Goal: Find specific page/section: Find specific page/section

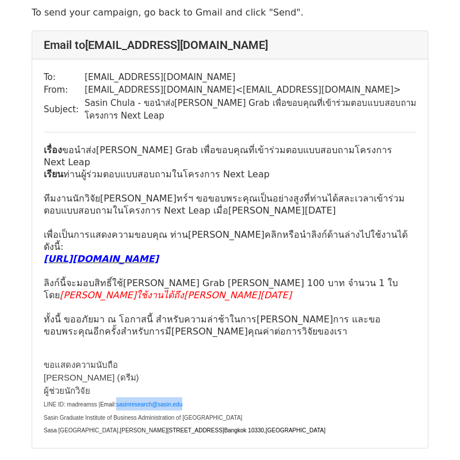
scroll to position [62, 0]
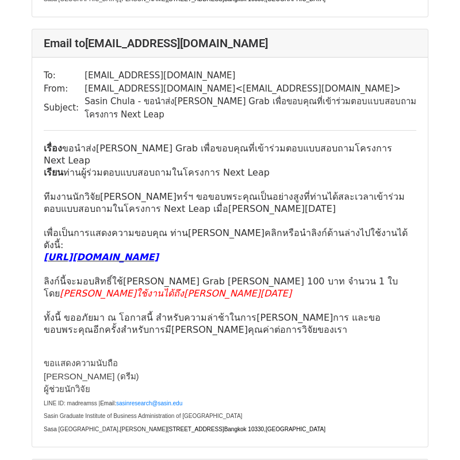
scroll to position [10791, 0]
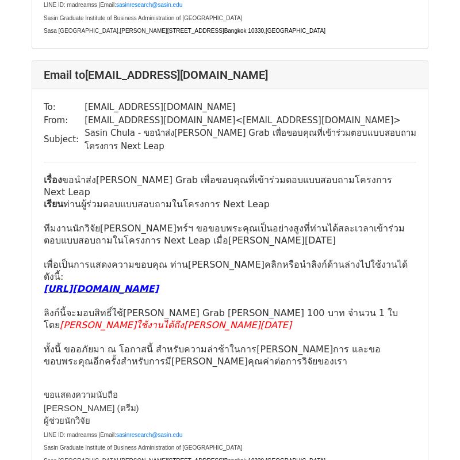
scroll to position [452, 0]
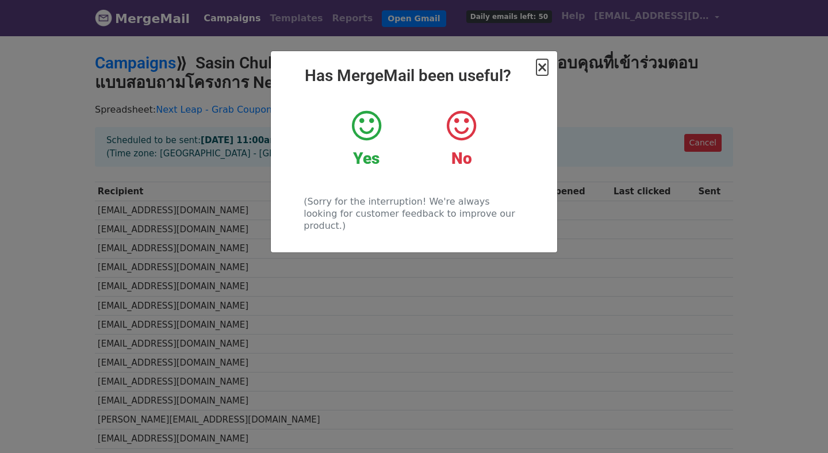
click at [548, 71] on span "×" at bounding box center [543, 67] width 12 height 16
